Goal: Transaction & Acquisition: Book appointment/travel/reservation

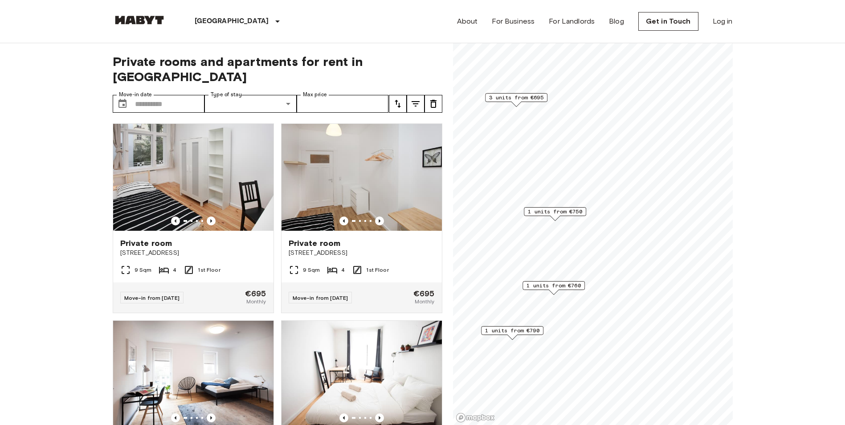
click at [522, 96] on span "3 units from €695" at bounding box center [516, 98] width 54 height 8
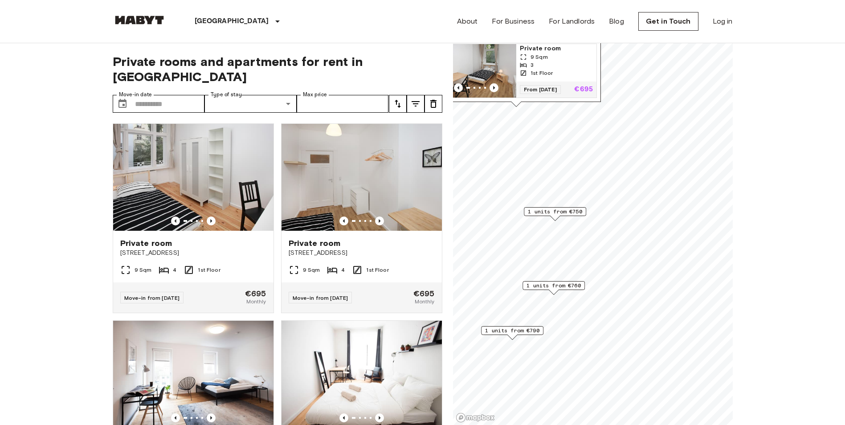
click at [567, 212] on span "1 units from €750" at bounding box center [555, 211] width 54 height 8
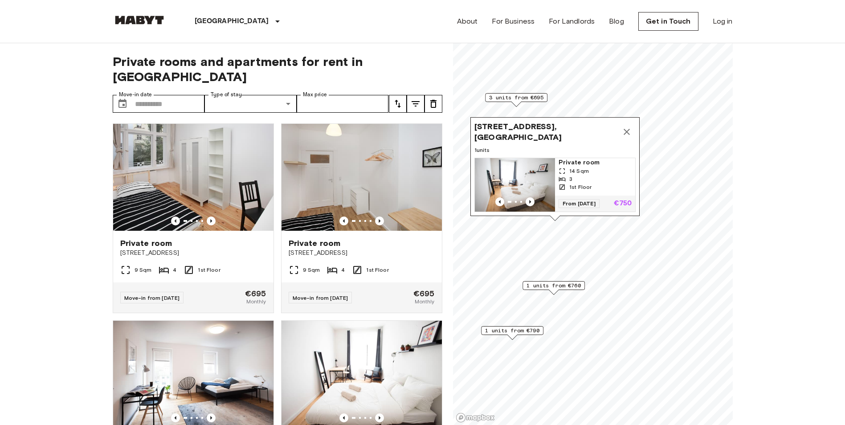
click at [536, 172] on img "Map marker" at bounding box center [515, 184] width 80 height 53
click at [556, 287] on span "1 units from €760" at bounding box center [553, 285] width 54 height 8
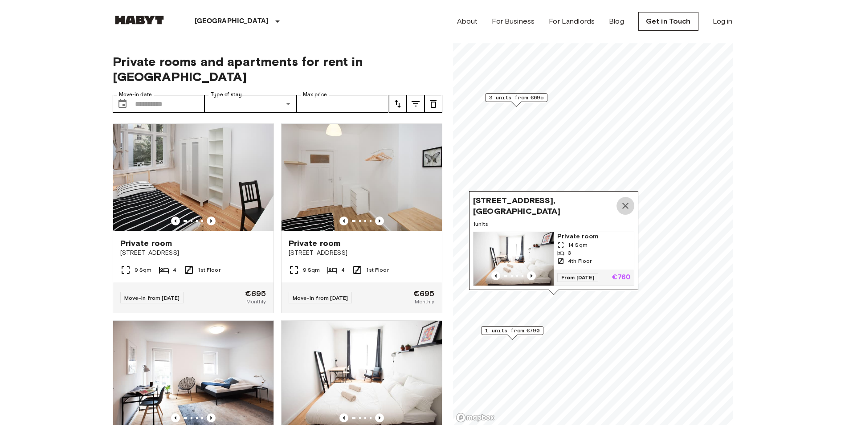
click at [625, 203] on icon "Map marker" at bounding box center [625, 206] width 6 height 6
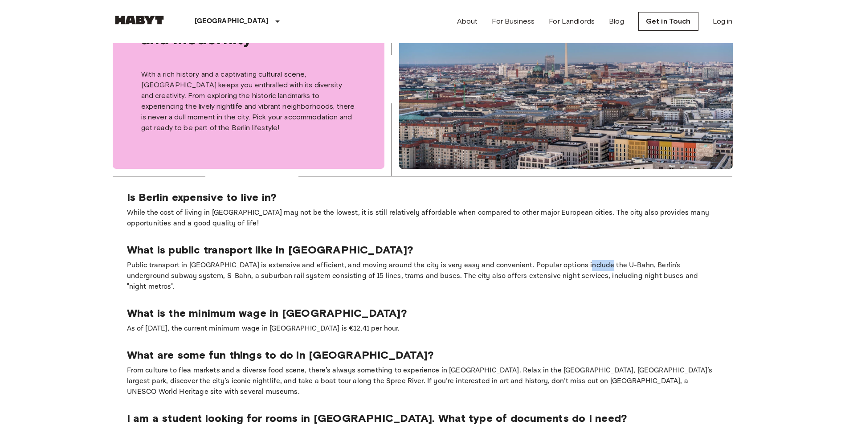
scroll to position [492, 0]
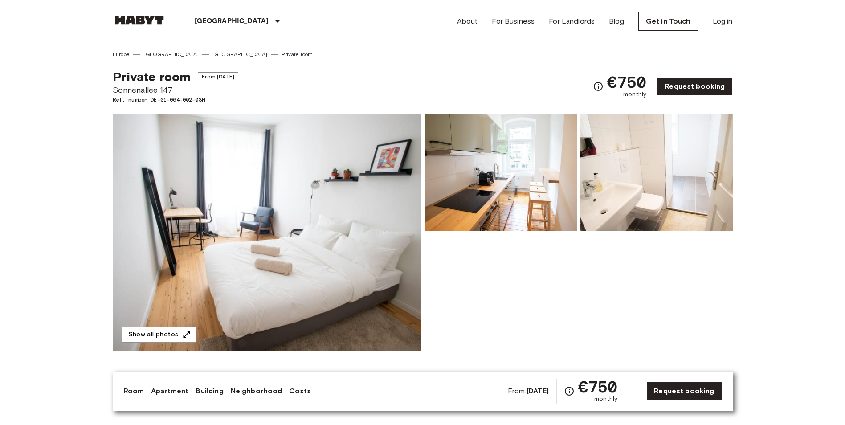
click at [299, 202] on img at bounding box center [267, 232] width 308 height 237
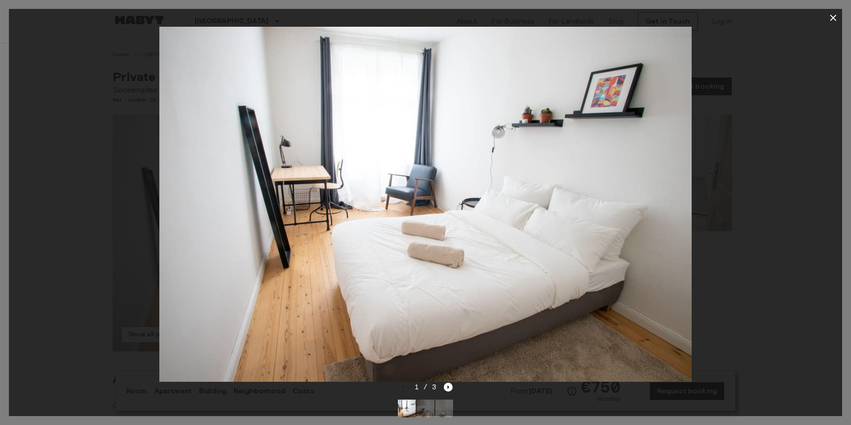
click at [785, 265] on div at bounding box center [425, 204] width 833 height 355
click at [834, 19] on icon "button" at bounding box center [833, 18] width 6 height 6
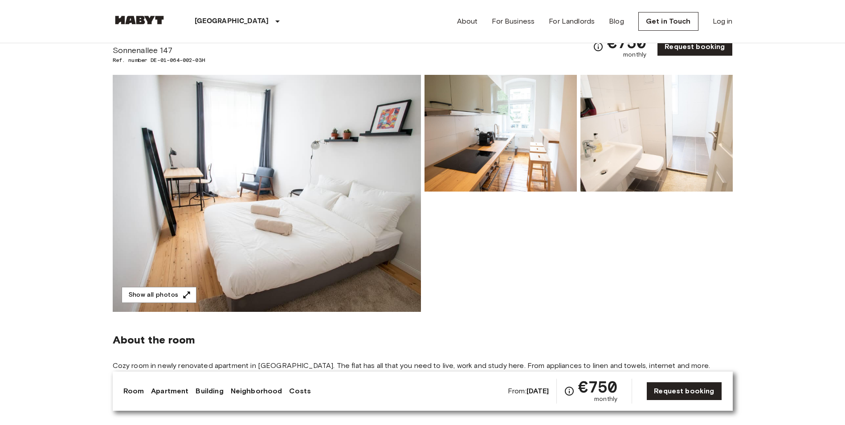
scroll to position [37, 0]
